Goal: Information Seeking & Learning: Learn about a topic

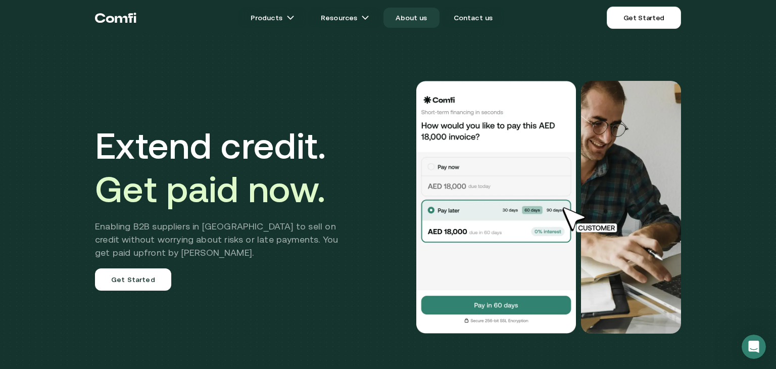
click at [418, 18] on link "About us" at bounding box center [411, 18] width 56 height 20
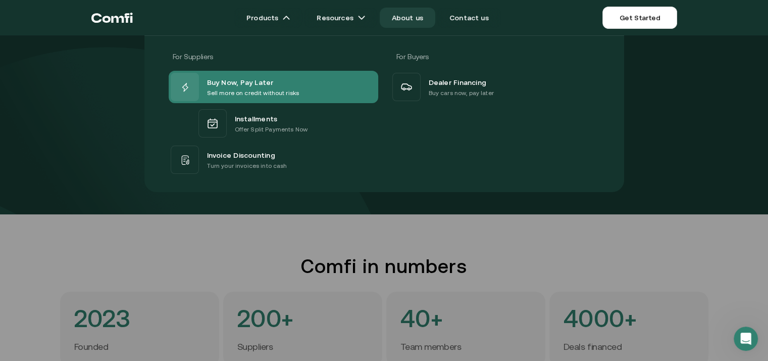
click at [233, 88] on p "Sell more on credit without risks" at bounding box center [253, 93] width 92 height 10
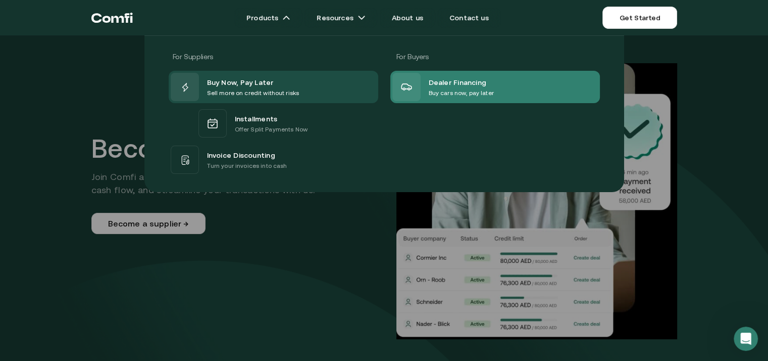
click at [424, 81] on div "Dealer Financing Buy cars now, pay later" at bounding box center [443, 87] width 102 height 28
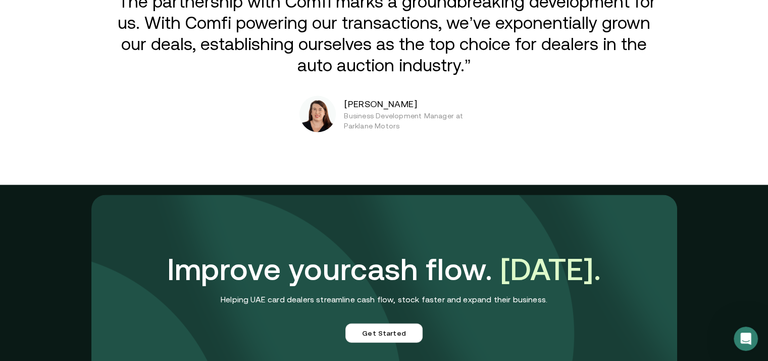
scroll to position [2534, 0]
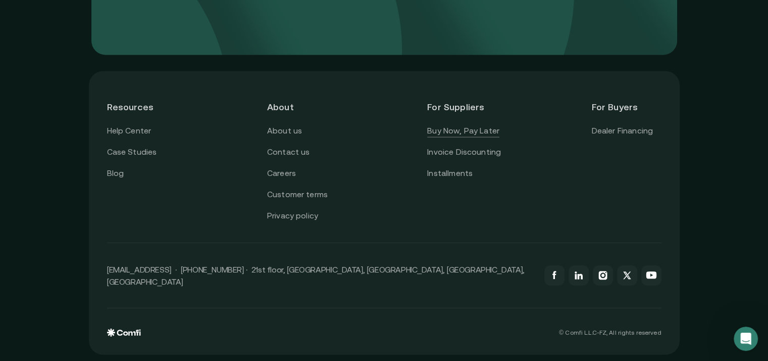
click at [445, 137] on link "Buy Now, Pay Later" at bounding box center [463, 130] width 72 height 13
